Goal: Task Accomplishment & Management: Complete application form

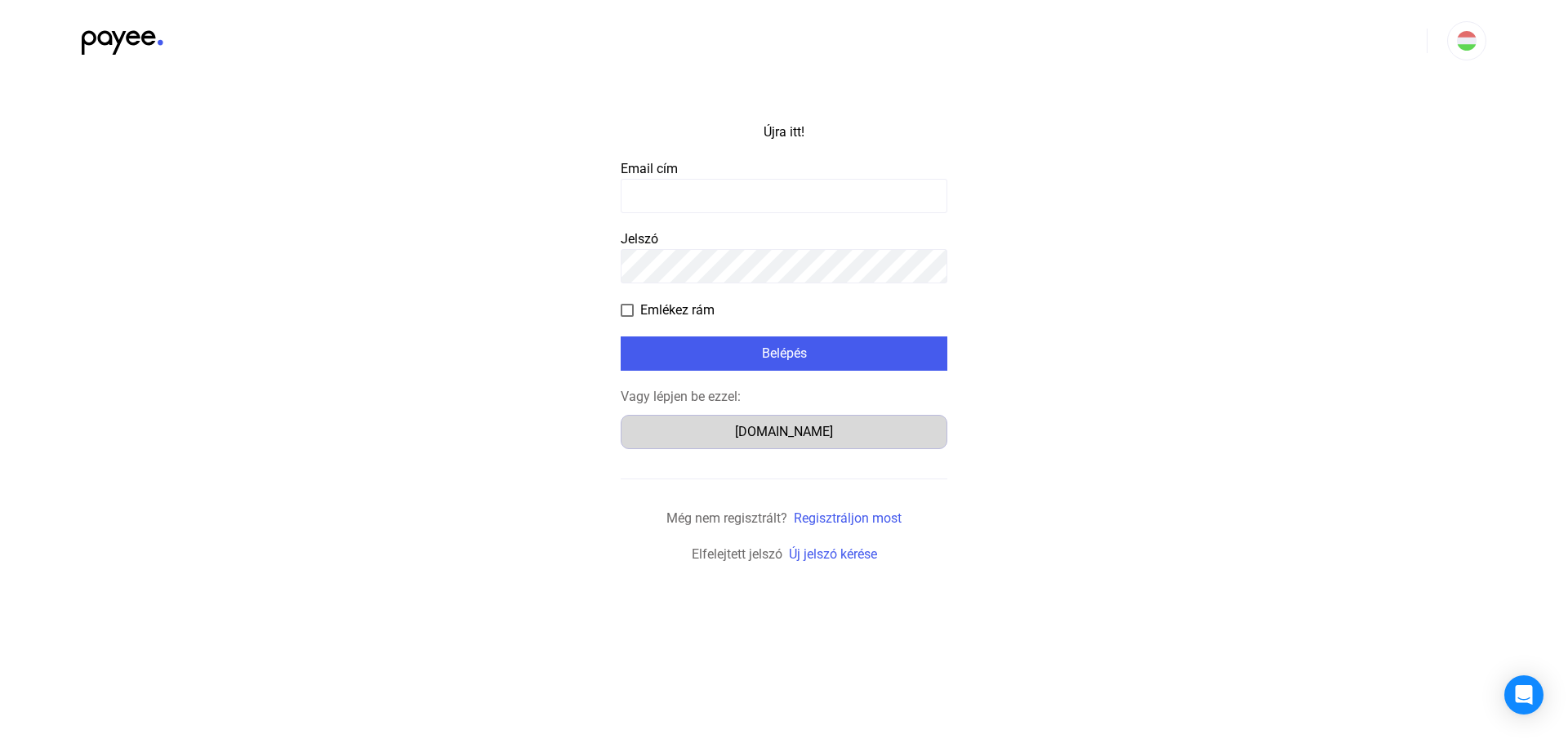
click at [774, 428] on font "[DOMAIN_NAME]" at bounding box center [784, 431] width 98 height 16
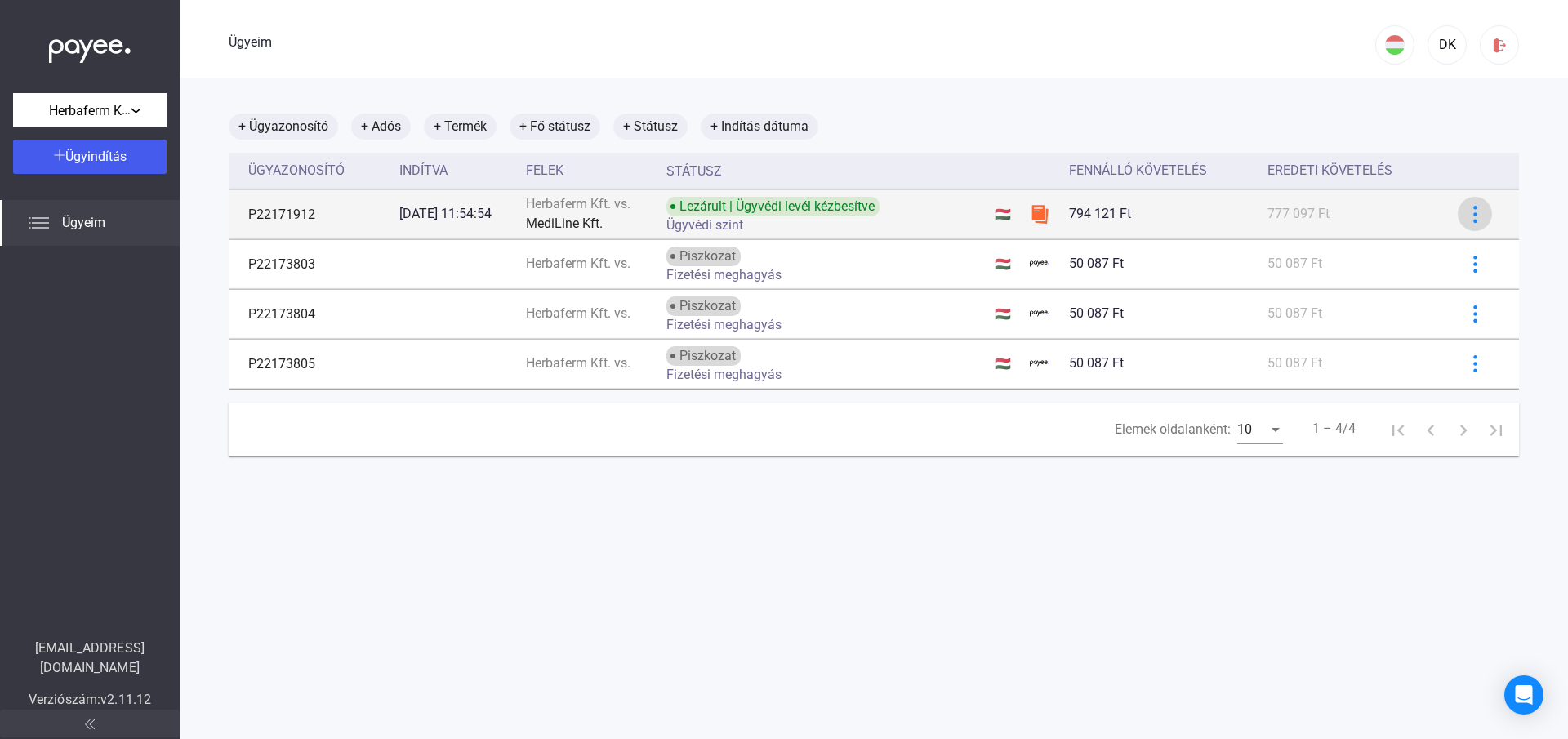
click at [1466, 214] on img at bounding box center [1474, 213] width 17 height 17
click at [1458, 214] on div at bounding box center [784, 369] width 1568 height 739
click at [953, 210] on td "Lezárult | Ügyvédi levél kézbesítve Ügyvédi szint" at bounding box center [824, 214] width 328 height 49
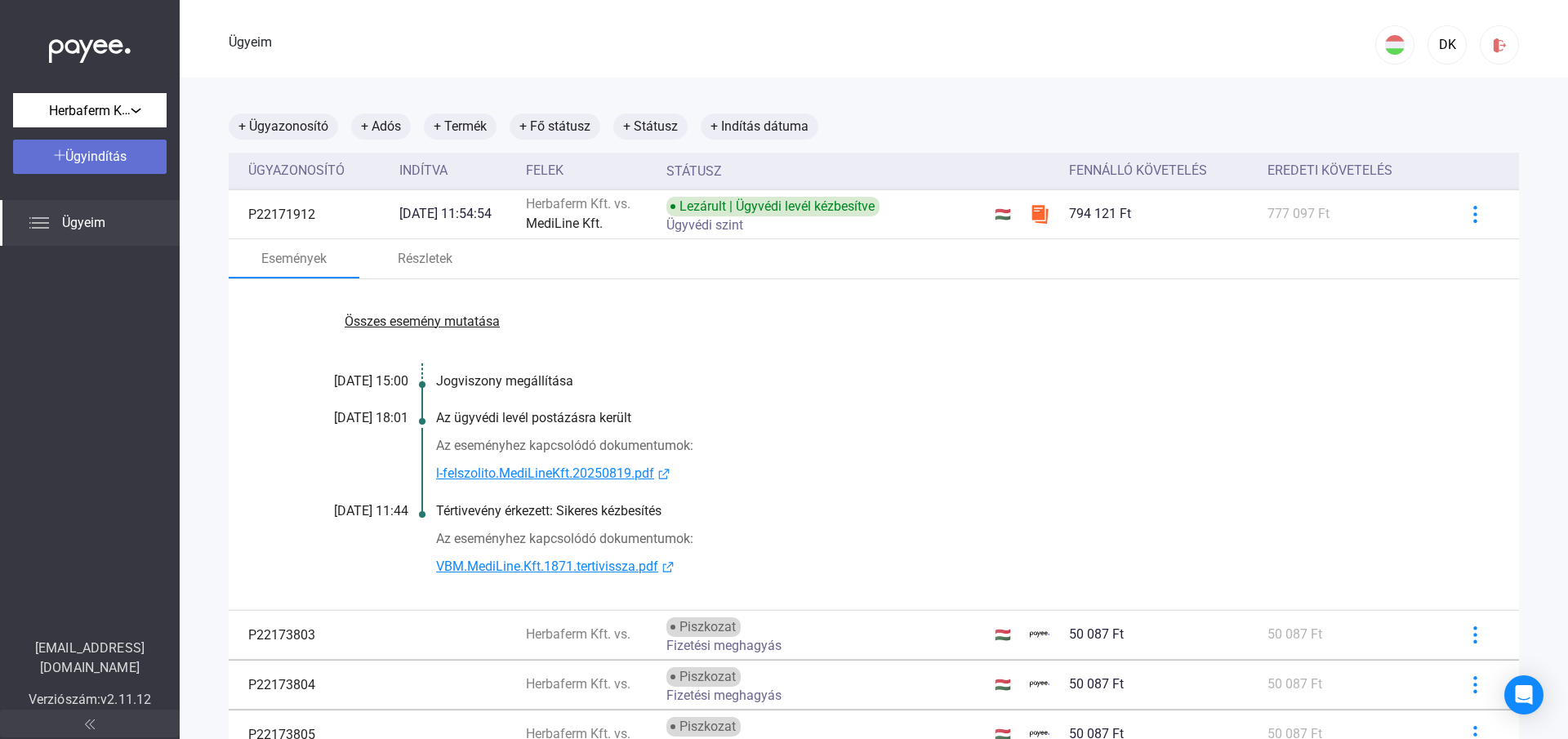
click at [141, 152] on div "Ügyindítás" at bounding box center [90, 157] width 144 height 20
